Goal: Transaction & Acquisition: Purchase product/service

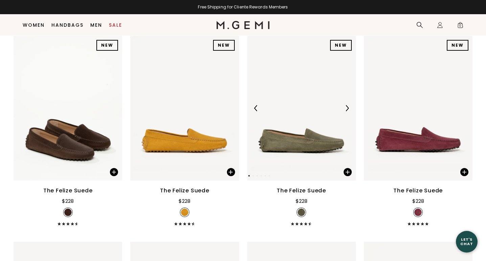
scroll to position [145, 0]
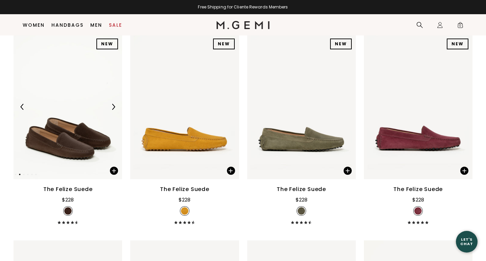
click at [92, 79] on img at bounding box center [68, 107] width 109 height 145
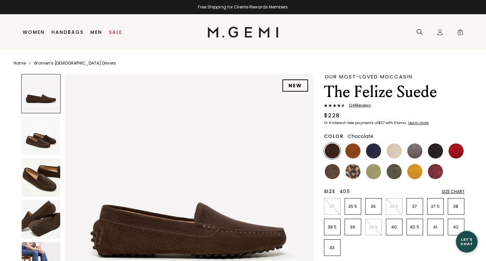
click at [418, 230] on p "40.5" at bounding box center [415, 227] width 16 height 5
click at [355, 151] on img at bounding box center [352, 150] width 15 height 15
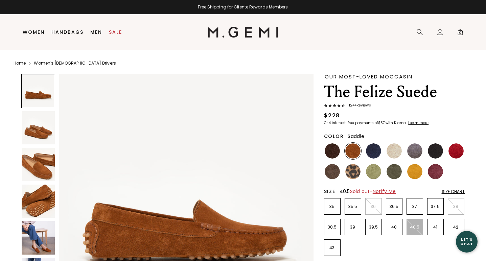
click at [387, 191] on span "Notify Me" at bounding box center [384, 191] width 23 height 7
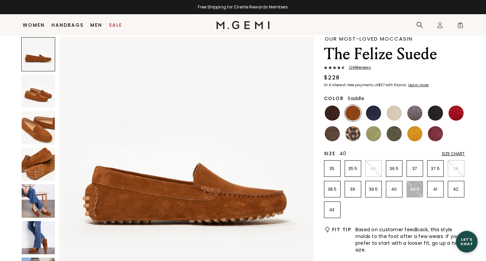
scroll to position [30, 0]
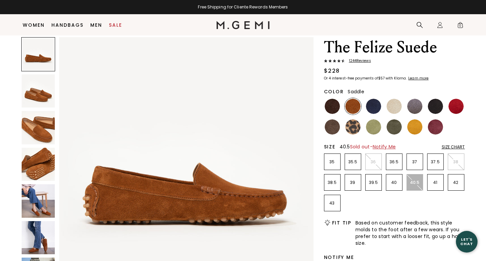
click at [384, 146] on span "Notify Me" at bounding box center [384, 146] width 23 height 7
click at [393, 148] on span "Notify Me" at bounding box center [384, 146] width 23 height 7
click at [368, 146] on span "Sold out - Notify Me" at bounding box center [373, 146] width 46 height 7
click at [387, 147] on span "Notify Me" at bounding box center [384, 146] width 23 height 7
click at [394, 129] on img at bounding box center [394, 126] width 15 height 15
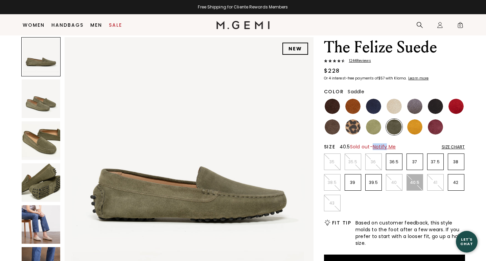
scroll to position [33, 0]
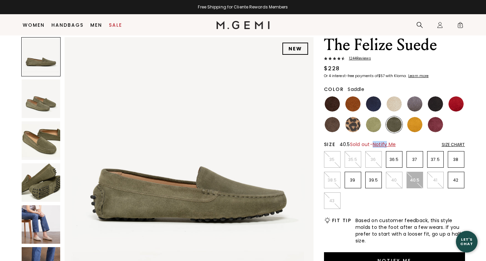
click at [352, 109] on img at bounding box center [352, 103] width 15 height 15
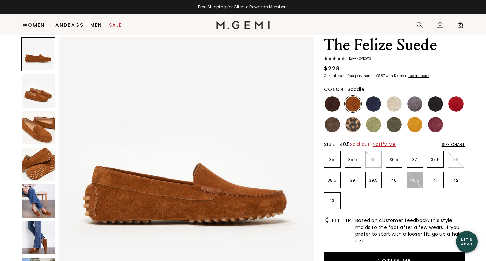
click at [457, 143] on div "Size Chart" at bounding box center [453, 144] width 23 height 5
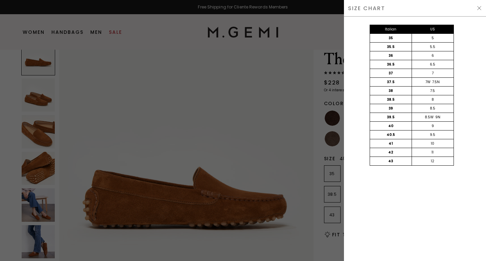
click at [477, 10] on img at bounding box center [479, 7] width 5 height 5
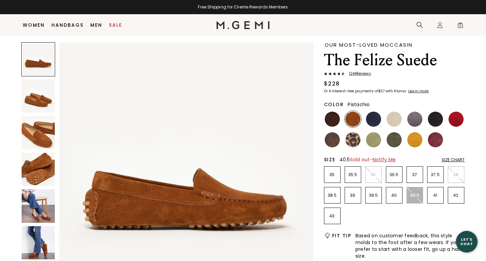
scroll to position [19, 0]
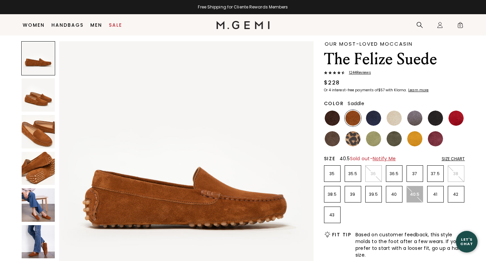
click at [410, 194] on p "40.5" at bounding box center [415, 194] width 16 height 5
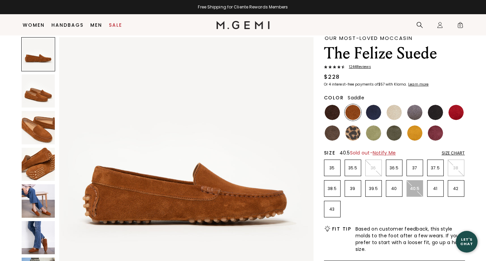
click at [381, 151] on span "Notify Me" at bounding box center [384, 153] width 23 height 7
click at [391, 139] on img at bounding box center [394, 132] width 15 height 15
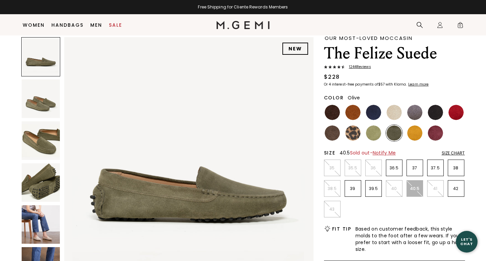
click at [389, 153] on span "Notify Me" at bounding box center [384, 153] width 23 height 7
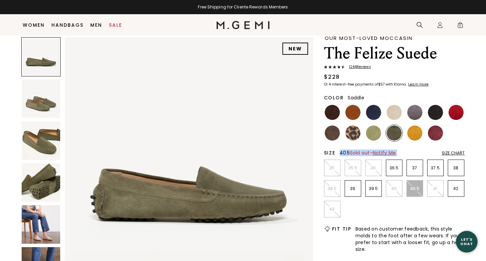
click at [356, 119] on img at bounding box center [352, 112] width 15 height 15
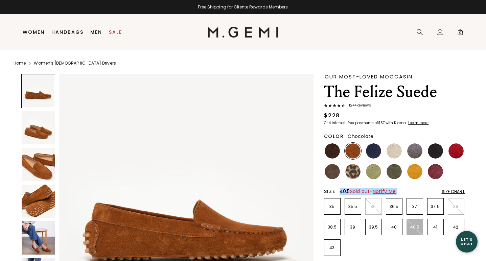
click at [335, 150] on img at bounding box center [332, 150] width 15 height 15
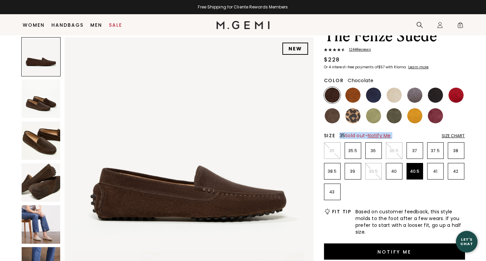
scroll to position [42, 0]
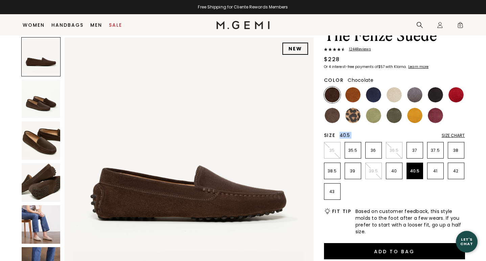
click at [40, 96] on img at bounding box center [41, 98] width 39 height 39
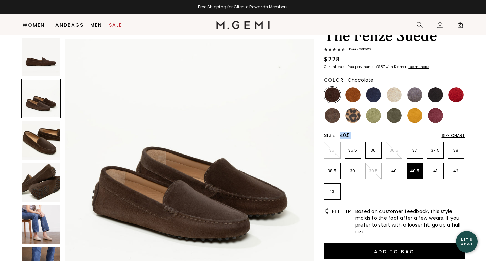
scroll to position [256, 0]
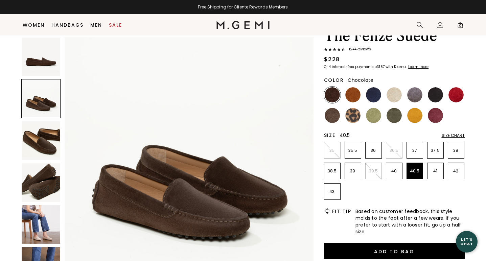
click at [43, 120] on div at bounding box center [40, 163] width 39 height 252
click at [37, 172] on img at bounding box center [41, 182] width 39 height 39
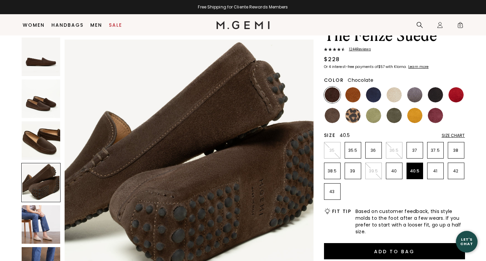
scroll to position [767, 0]
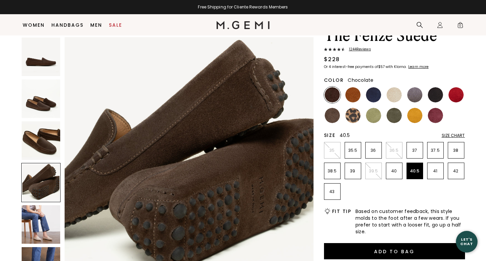
click at [35, 220] on img at bounding box center [41, 224] width 39 height 39
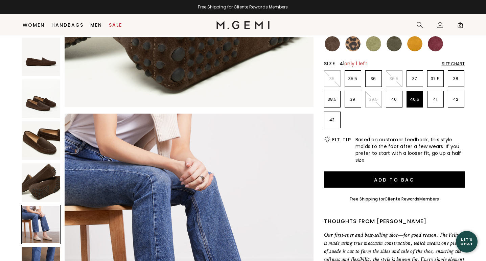
scroll to position [0, 0]
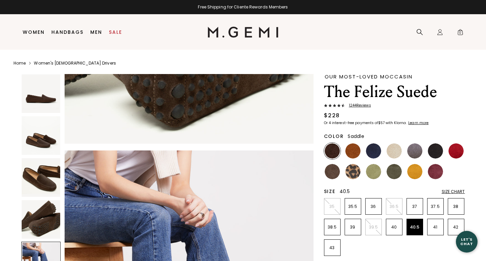
click at [357, 150] on img at bounding box center [352, 150] width 15 height 15
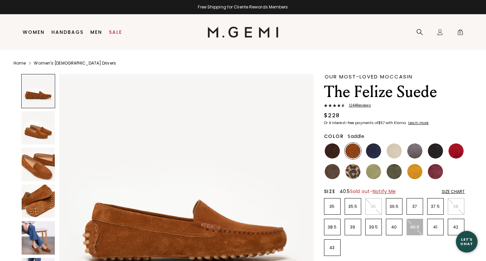
click at [340, 150] on div at bounding box center [332, 151] width 17 height 17
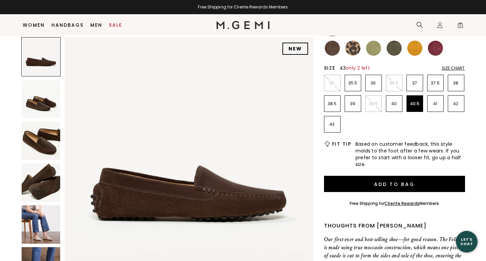
scroll to position [113, 0]
